Goal: Browse casually

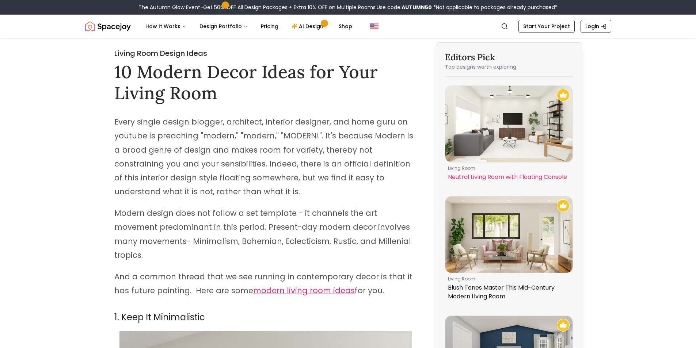
click at [493, 129] on img at bounding box center [509, 124] width 127 height 76
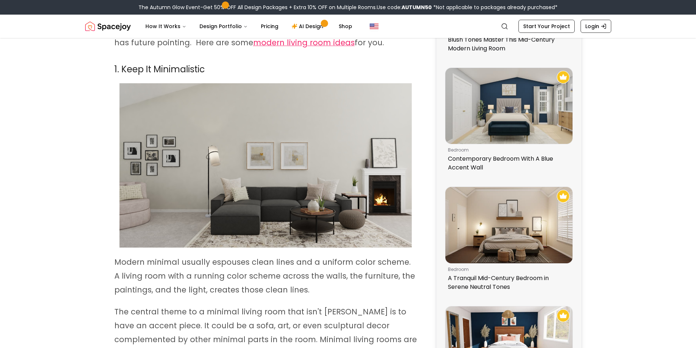
scroll to position [256, 0]
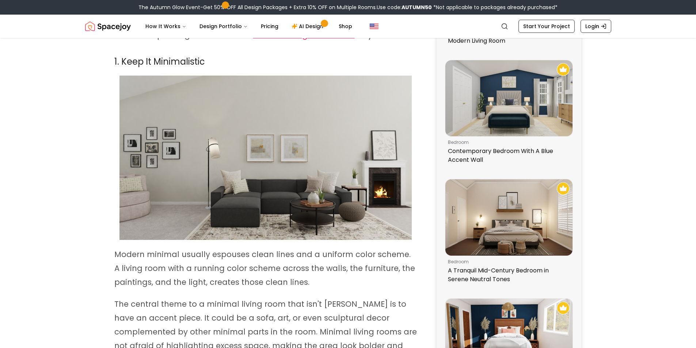
click at [380, 173] on img at bounding box center [266, 158] width 292 height 165
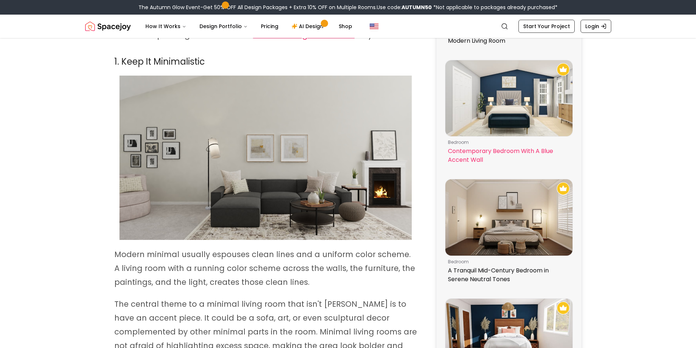
click at [522, 129] on img at bounding box center [509, 98] width 127 height 76
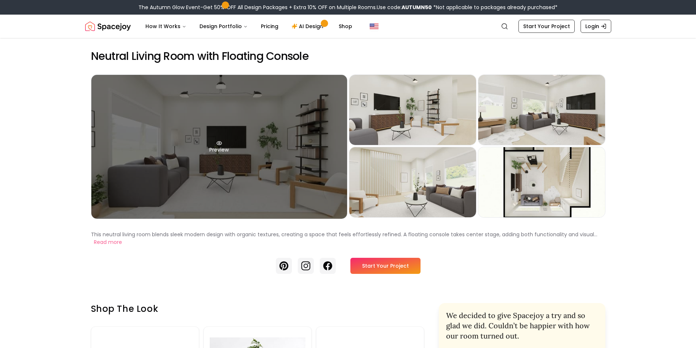
click at [218, 142] on icon at bounding box center [219, 142] width 5 height 3
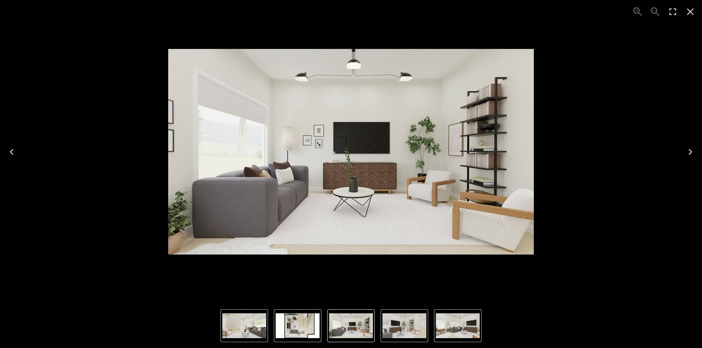
click at [690, 151] on icon "Next" at bounding box center [690, 152] width 12 height 12
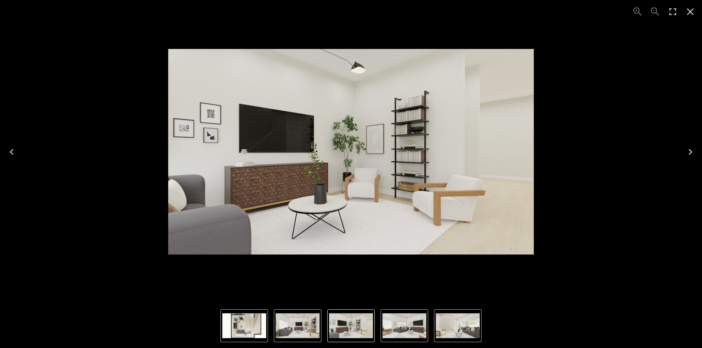
click at [690, 151] on icon "Next" at bounding box center [690, 152] width 12 height 12
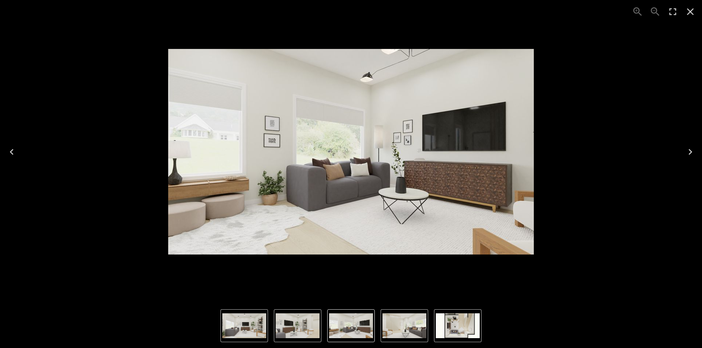
click at [690, 151] on icon "Next" at bounding box center [690, 152] width 12 height 12
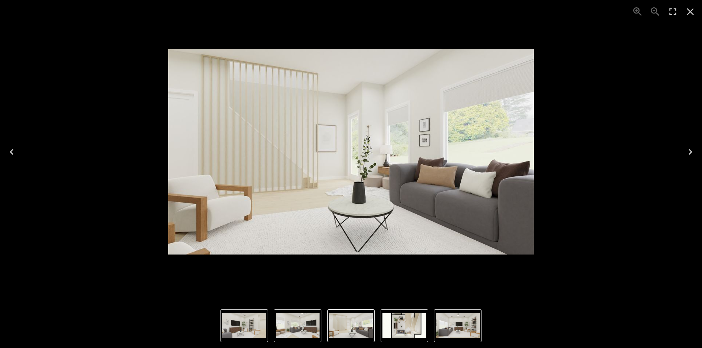
click at [690, 151] on icon "Next" at bounding box center [690, 152] width 12 height 12
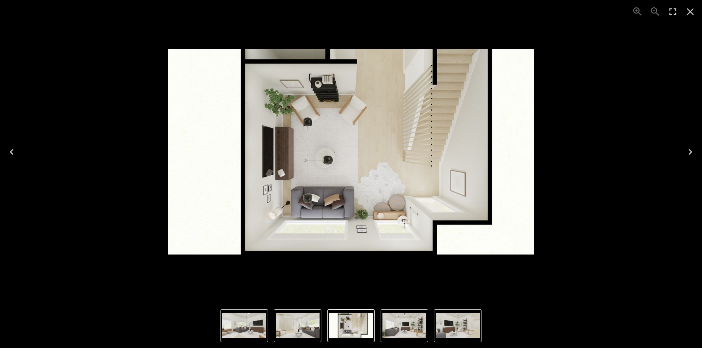
click at [690, 151] on icon "Next" at bounding box center [690, 152] width 12 height 12
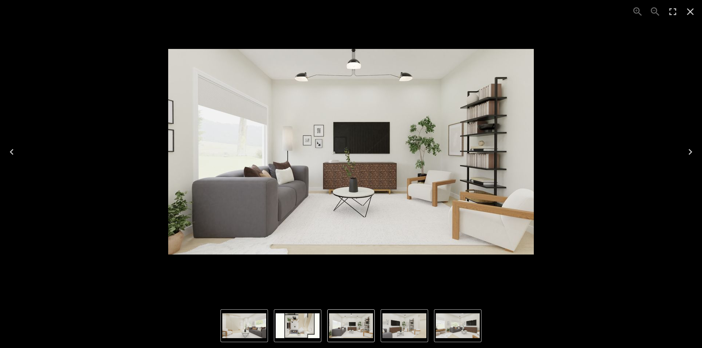
click at [690, 151] on icon "Next" at bounding box center [690, 152] width 12 height 12
